Goal: Check status

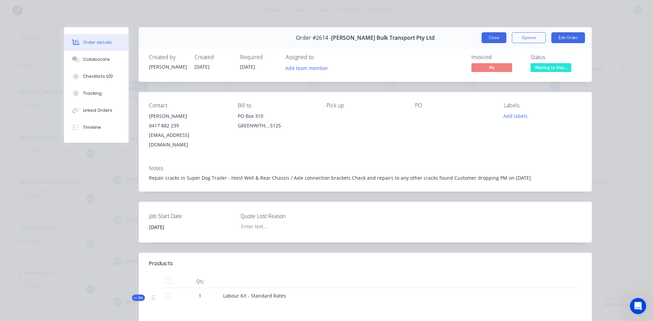
click at [490, 40] on button "Close" at bounding box center [494, 37] width 25 height 11
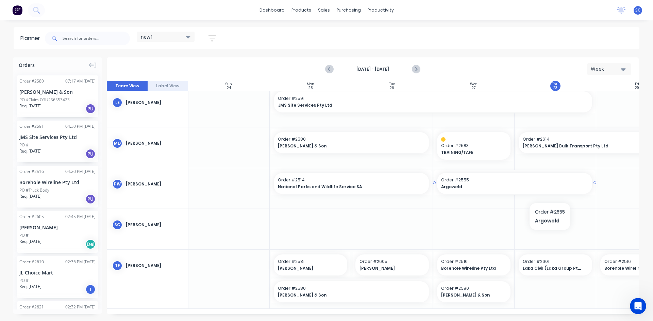
scroll to position [218, 0]
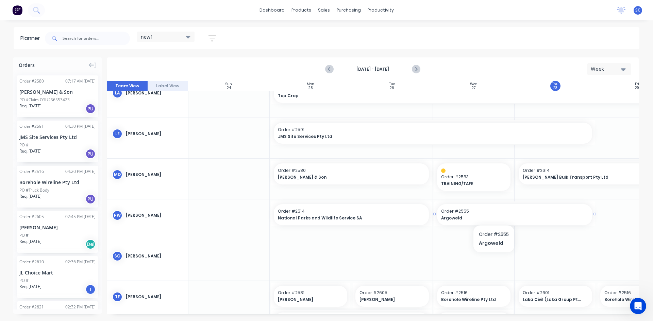
click at [494, 213] on span "Order # 2555" at bounding box center [514, 212] width 147 height 6
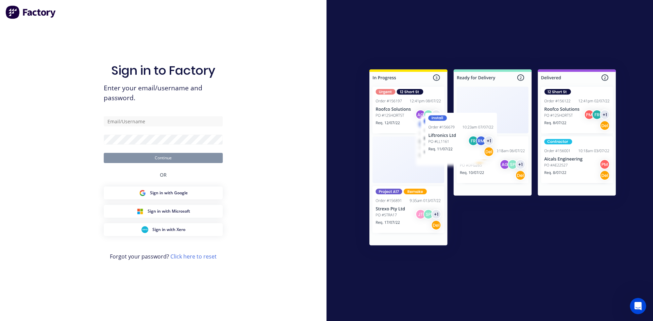
type input "[EMAIL_ADDRESS][DOMAIN_NAME]"
click at [142, 156] on button "Continue" at bounding box center [163, 158] width 119 height 10
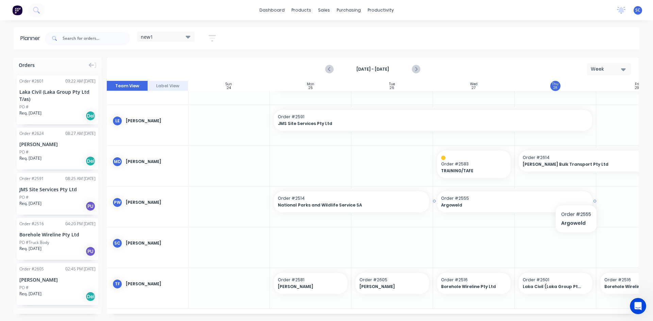
scroll to position [229, 0]
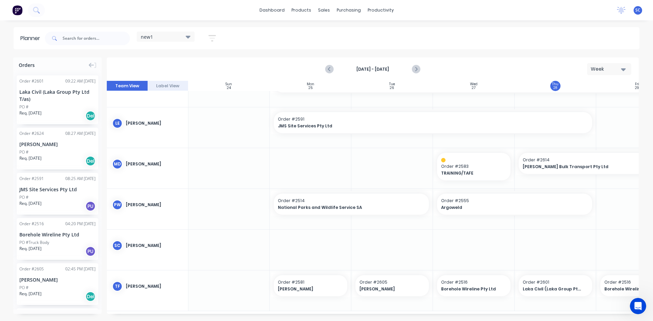
drag, startPoint x: 492, startPoint y: 314, endPoint x: 516, endPoint y: 309, distance: 25.4
click at [516, 309] on div "Orders Order # 2601 09:22 AM [DATE] Laka Civil (Laka Group Pty Ltd T/as) PO # R…" at bounding box center [326, 189] width 653 height 264
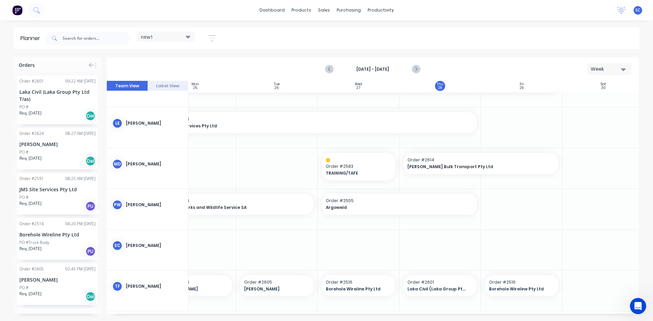
scroll to position [229, 124]
